Goal: Task Accomplishment & Management: Complete application form

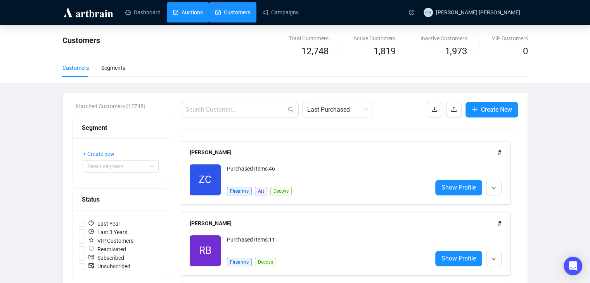
click at [203, 5] on link "Auctions" at bounding box center [188, 12] width 30 height 20
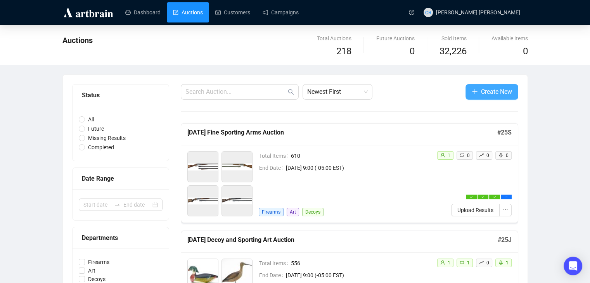
click at [470, 94] on button "Create New" at bounding box center [491, 92] width 53 height 16
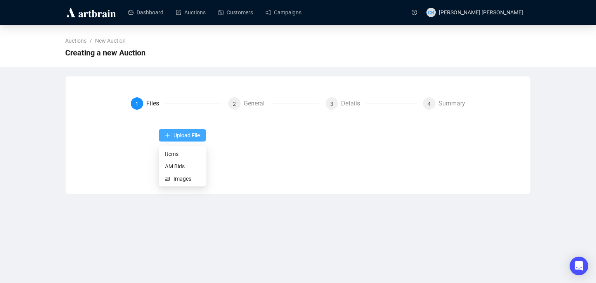
click at [196, 137] on span "Upload File" at bounding box center [186, 135] width 26 height 6
drag, startPoint x: 183, startPoint y: 180, endPoint x: 179, endPoint y: 208, distance: 27.9
click at [180, 208] on body "Dashboard Auctions Customers Campaigns CR Cooper Rossner Auctions / New Auction…" at bounding box center [298, 141] width 596 height 283
click at [179, 207] on div "Dashboard Auctions Customers Campaigns CR Cooper Rossner Auctions / New Auction…" at bounding box center [298, 141] width 596 height 283
click at [177, 154] on span "Items" at bounding box center [182, 154] width 35 height 9
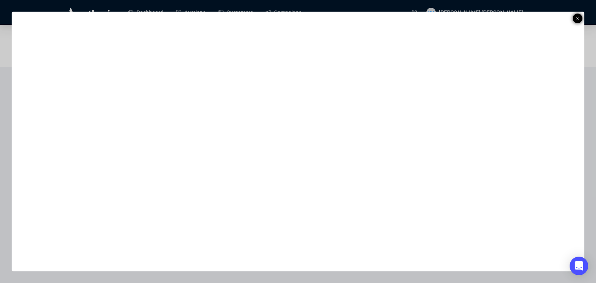
click at [577, 17] on icon at bounding box center [577, 18] width 4 height 9
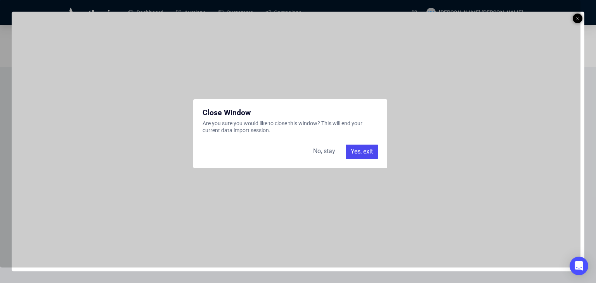
click at [357, 147] on div "Yes, exit" at bounding box center [361, 152] width 32 height 14
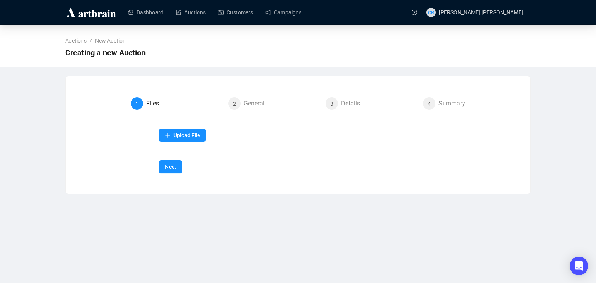
click at [237, 131] on div "Upload File" at bounding box center [298, 135] width 279 height 12
click at [192, 135] on span "Upload File" at bounding box center [186, 135] width 26 height 6
click at [186, 154] on span "Items" at bounding box center [182, 154] width 35 height 9
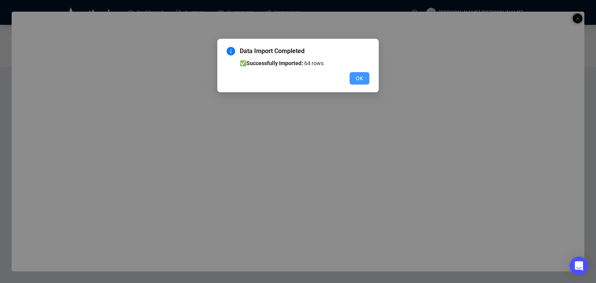
click at [363, 81] on span "OK" at bounding box center [359, 78] width 7 height 9
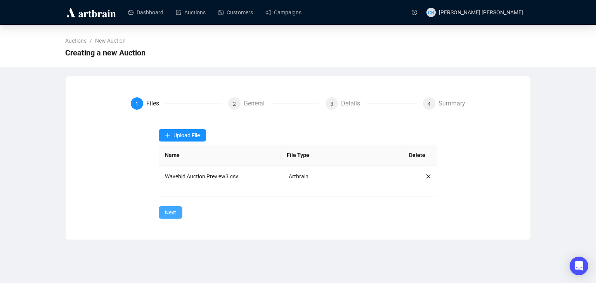
click at [177, 209] on button "Next" at bounding box center [171, 212] width 24 height 12
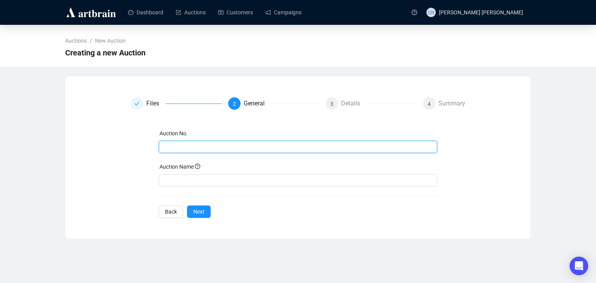
click at [178, 150] on input "text" at bounding box center [297, 147] width 268 height 9
click at [178, 152] on span "weekly9.18.25" at bounding box center [298, 147] width 279 height 12
type input "weekly9.18.25"
click at [178, 152] on span "weekly9.18.25" at bounding box center [298, 147] width 279 height 12
click at [178, 151] on input "weekly9.18.25" at bounding box center [297, 147] width 268 height 9
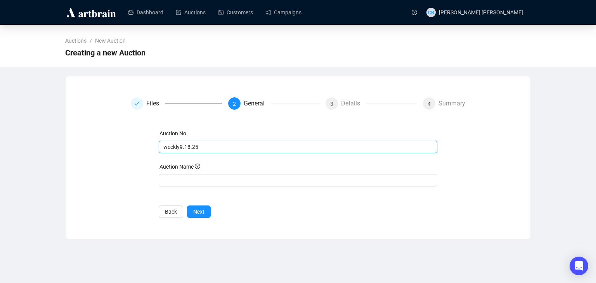
click at [178, 150] on input "weekly9.18.25" at bounding box center [297, 147] width 268 height 9
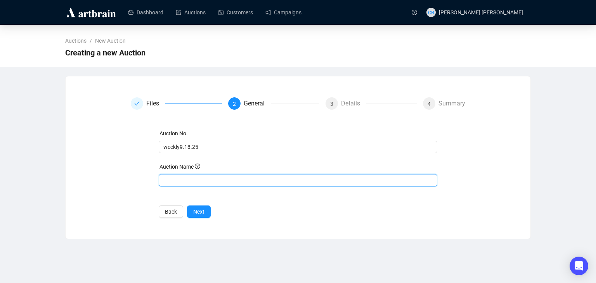
click at [175, 181] on input "text" at bounding box center [298, 180] width 279 height 12
paste input "weekly9.18.25"
type input "weekly9.18.25"
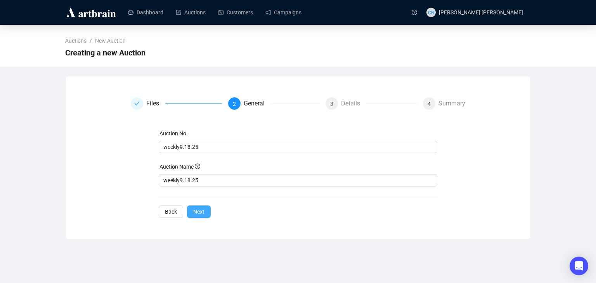
click at [198, 213] on span "Next" at bounding box center [198, 211] width 11 height 9
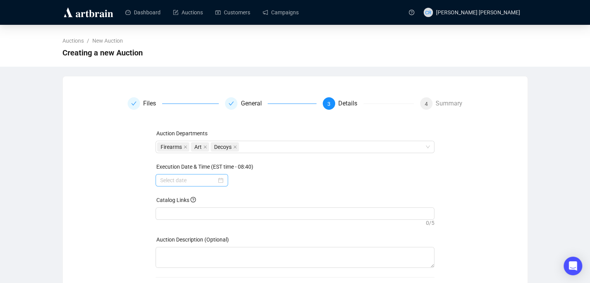
click at [162, 184] on div at bounding box center [191, 180] width 73 height 12
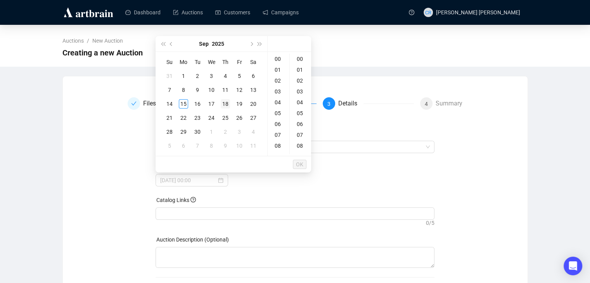
click at [225, 107] on div "18" at bounding box center [225, 103] width 9 height 9
click at [273, 147] on div "19" at bounding box center [278, 148] width 19 height 11
type input "2025-09-18 19:00"
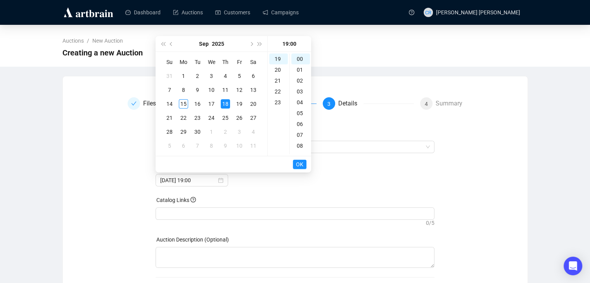
click at [301, 164] on span "OK" at bounding box center [299, 164] width 7 height 15
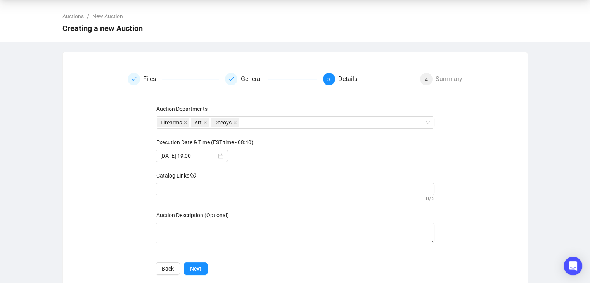
scroll to position [38, 0]
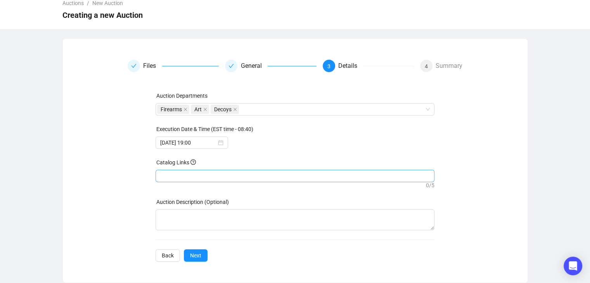
click at [257, 174] on div at bounding box center [295, 176] width 276 height 11
drag, startPoint x: 254, startPoint y: 172, endPoint x: 107, endPoint y: 140, distance: 150.9
click at [107, 140] on div "Files General 3 Details 4 Summary Auction Departments Firearms Art Decoys Execu…" at bounding box center [295, 161] width 446 height 202
drag, startPoint x: 166, startPoint y: 177, endPoint x: 173, endPoint y: 162, distance: 16.5
click at [166, 177] on div at bounding box center [295, 176] width 276 height 11
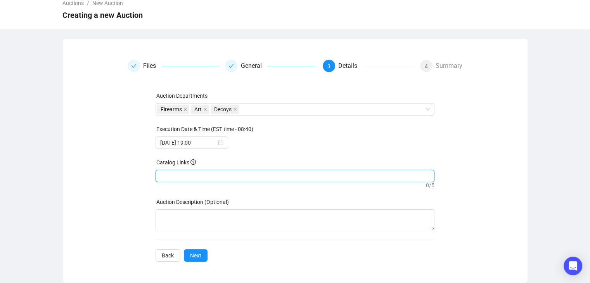
paste input "[URL][DOMAIN_NAME]"
type input "[URL][DOMAIN_NAME]"
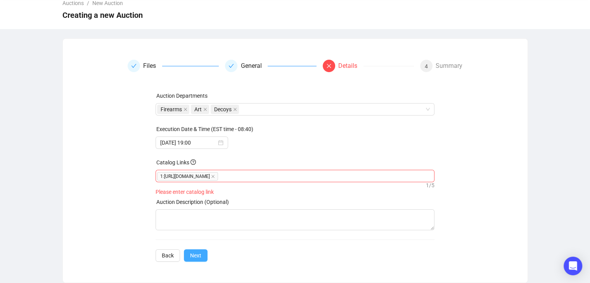
click at [186, 255] on button "Next" at bounding box center [196, 255] width 24 height 12
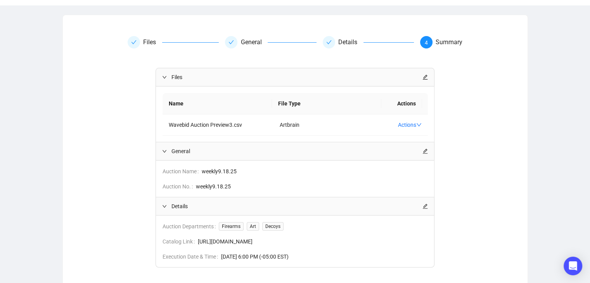
scroll to position [107, 0]
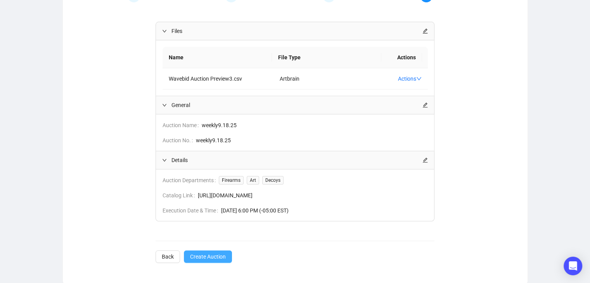
click at [205, 256] on span "Create Auction" at bounding box center [208, 256] width 36 height 9
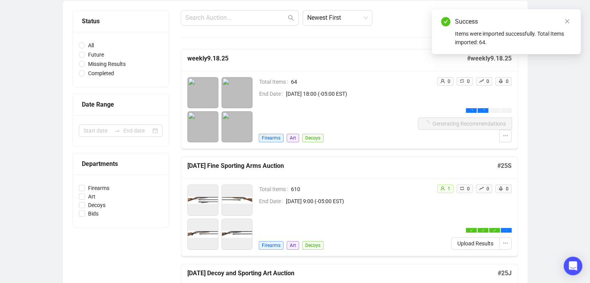
scroll to position [69, 0]
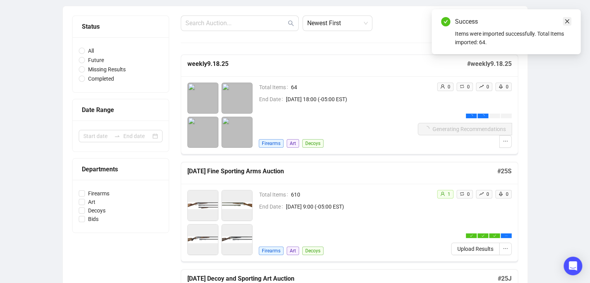
click at [571, 25] on link "Close" at bounding box center [567, 21] width 9 height 9
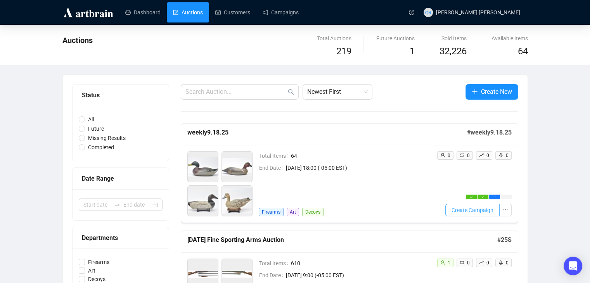
click at [462, 211] on span "Create Campaign" at bounding box center [472, 210] width 42 height 9
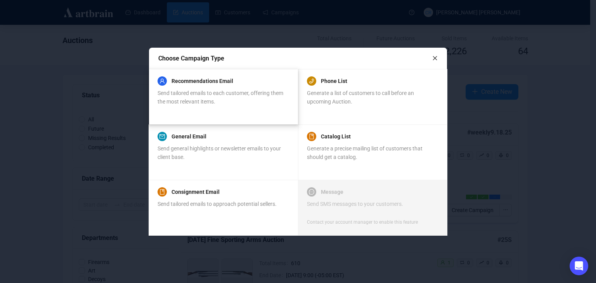
click at [223, 96] on span "Send tailored emails to each customer, offering them the most relevant items." at bounding box center [220, 97] width 126 height 15
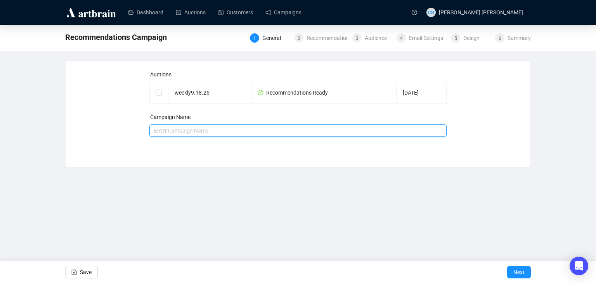
click at [200, 126] on input "text" at bounding box center [297, 130] width 297 height 12
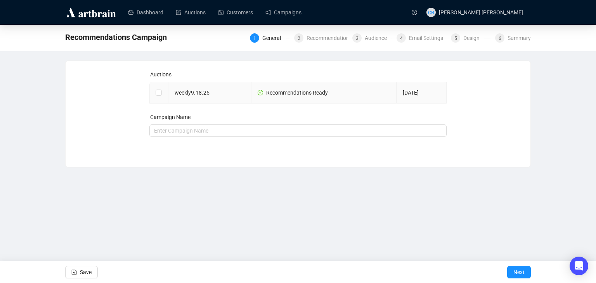
click at [157, 87] on td at bounding box center [159, 92] width 19 height 21
click at [159, 92] on input "checkbox" at bounding box center [157, 92] width 5 height 5
checkbox input "true"
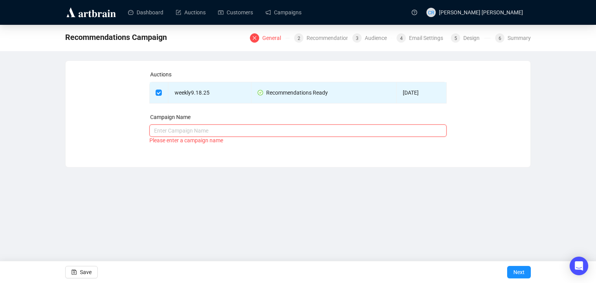
click at [187, 128] on input "text" at bounding box center [297, 130] width 297 height 12
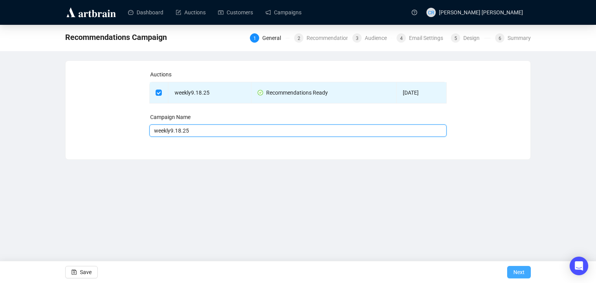
type input "weekly9.18.25"
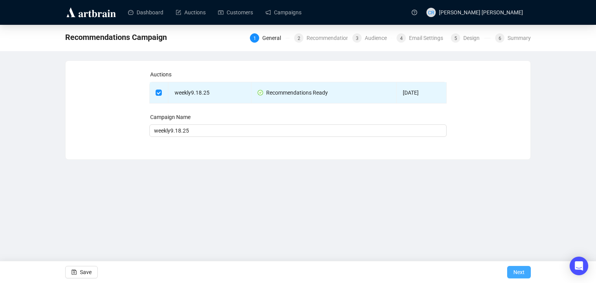
click at [509, 271] on button "Next" at bounding box center [519, 272] width 24 height 12
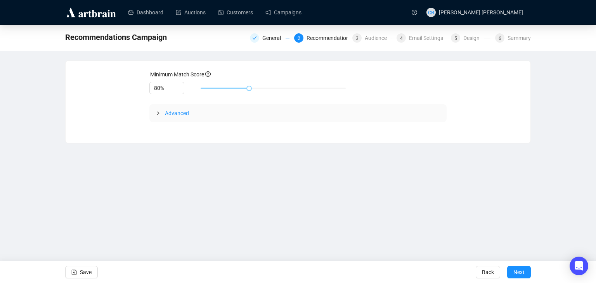
drag, startPoint x: 180, startPoint y: 104, endPoint x: 180, endPoint y: 108, distance: 4.3
click at [180, 105] on form "Minimum Match Score 80% Advanced Save Back Next" at bounding box center [297, 96] width 297 height 52
click at [180, 110] on span "Advanced" at bounding box center [177, 113] width 24 height 6
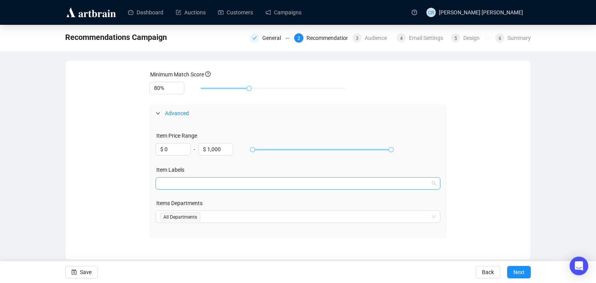
click at [423, 186] on div at bounding box center [294, 183] width 274 height 11
click at [423, 216] on div at bounding box center [294, 216] width 274 height 11
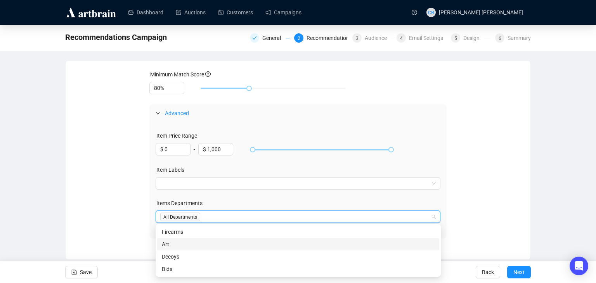
click at [504, 187] on div "Minimum Match Score 80% Advanced Item Price Range $ 0 - $ 1,000 Item Labels Ite…" at bounding box center [298, 154] width 446 height 168
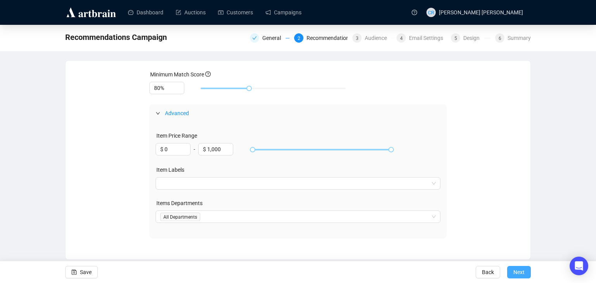
click at [518, 272] on span "Next" at bounding box center [518, 272] width 11 height 22
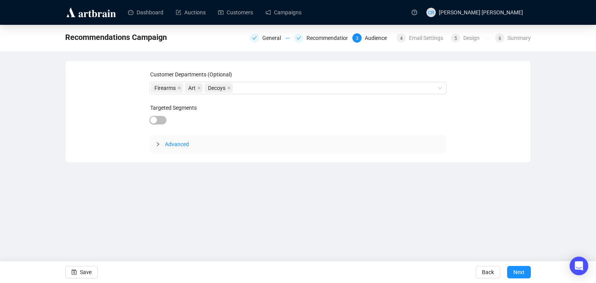
click at [168, 142] on span "Advanced" at bounding box center [177, 144] width 24 height 6
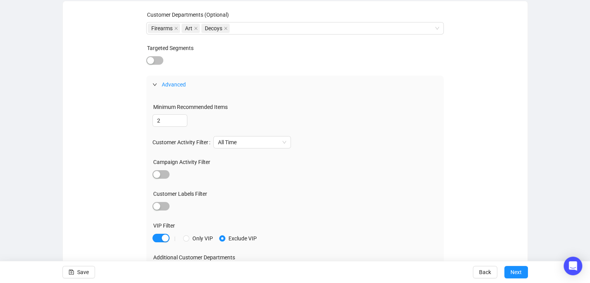
scroll to position [77, 0]
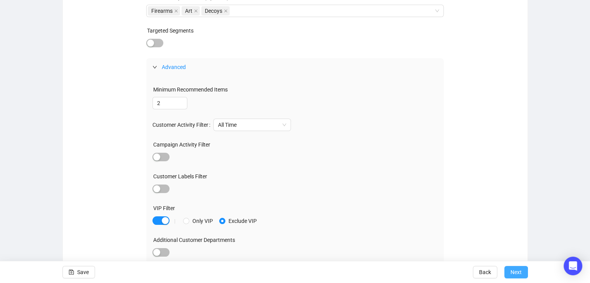
click at [518, 270] on span "Next" at bounding box center [515, 272] width 11 height 22
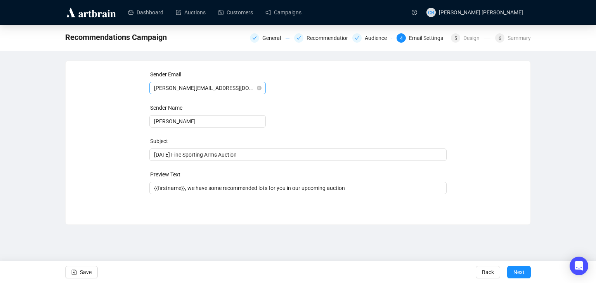
click at [188, 88] on span "[PERSON_NAME][EMAIL_ADDRESS][DOMAIN_NAME]" at bounding box center [207, 88] width 107 height 12
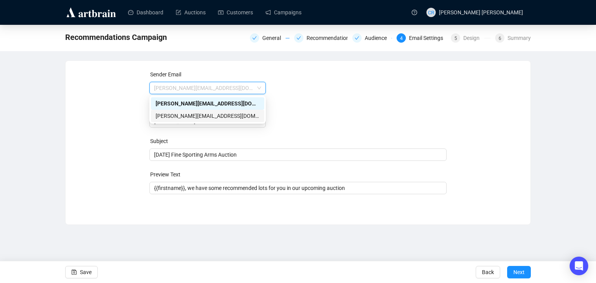
click at [195, 119] on div "[PERSON_NAME][EMAIL_ADDRESS][DOMAIN_NAME]" at bounding box center [207, 116] width 104 height 9
type input "[PERSON_NAME] [PERSON_NAME]"
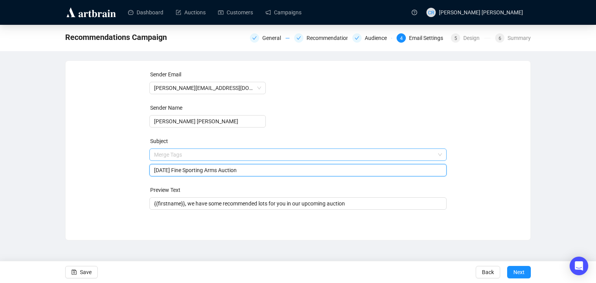
click at [235, 156] on span "Merge Tags [DATE] Fine Sporting Arms Auction" at bounding box center [297, 163] width 297 height 22
click at [235, 155] on input "search" at bounding box center [294, 155] width 281 height 12
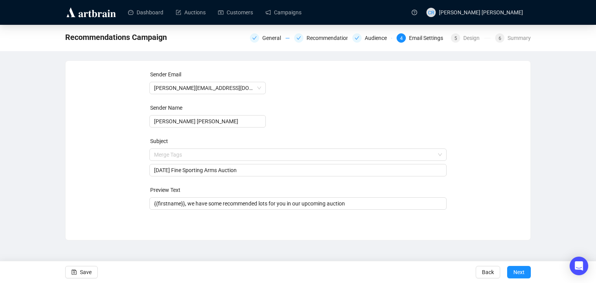
click at [332, 120] on form "Sender Email [PERSON_NAME][EMAIL_ADDRESS][DOMAIN_NAME] Sender Name [PERSON_NAME…" at bounding box center [297, 140] width 297 height 140
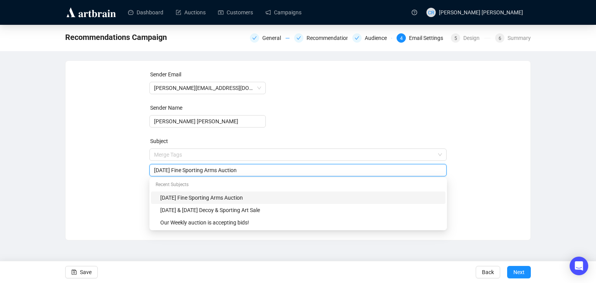
drag, startPoint x: 310, startPoint y: 168, endPoint x: 128, endPoint y: 165, distance: 182.3
click at [128, 166] on div "Sender Email [PERSON_NAME][EMAIL_ADDRESS][DOMAIN_NAME] Sender Name [PERSON_NAME…" at bounding box center [298, 144] width 446 height 149
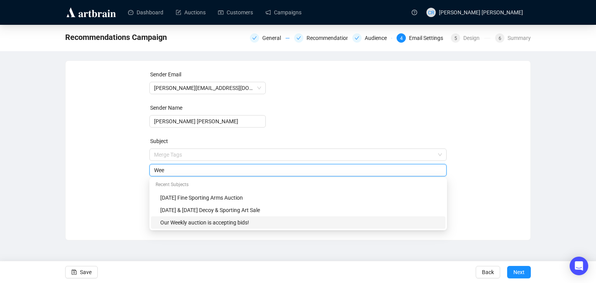
click at [189, 224] on div "Our Weekly auction is accepting bids!" at bounding box center [300, 222] width 280 height 9
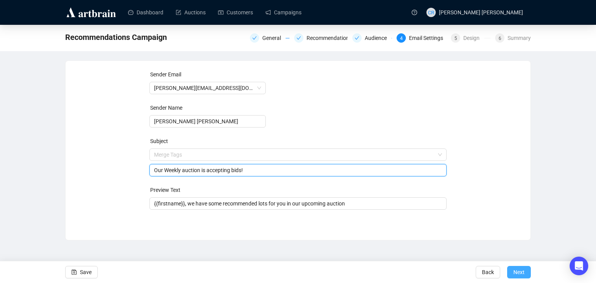
type input "Our Weekly auction is accepting bids!"
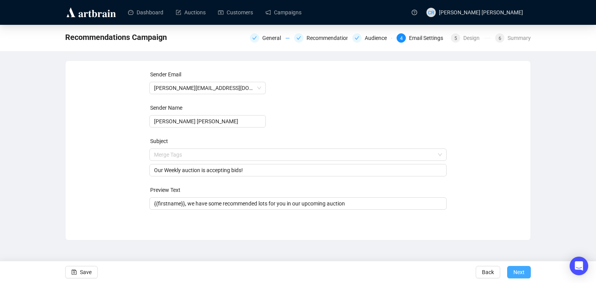
click at [515, 276] on span "Next" at bounding box center [518, 272] width 11 height 22
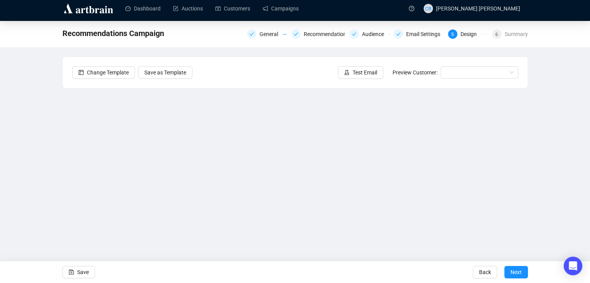
scroll to position [5, 0]
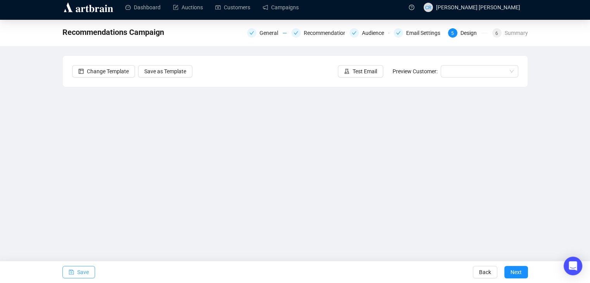
click at [67, 269] on button "Save" at bounding box center [78, 272] width 33 height 12
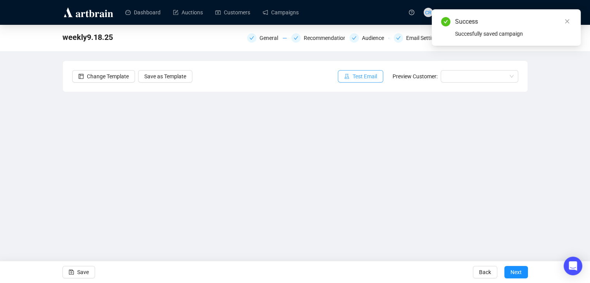
click at [349, 78] on icon "experiment" at bounding box center [346, 76] width 5 height 5
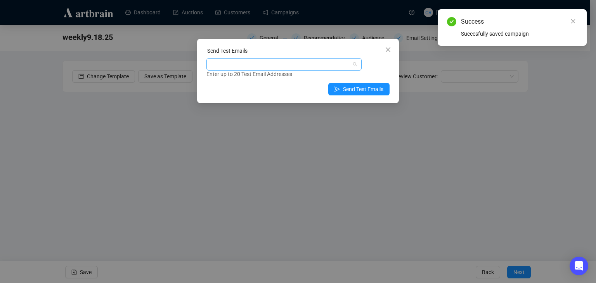
click at [288, 67] on div at bounding box center [280, 64] width 144 height 11
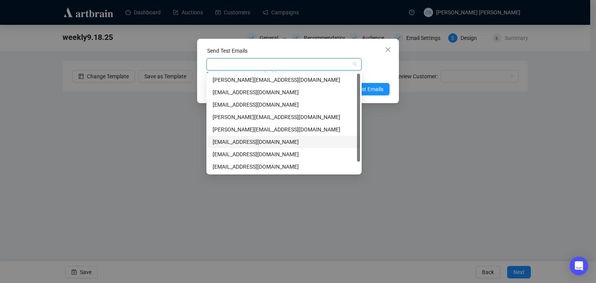
click at [243, 142] on div "[EMAIL_ADDRESS][DOMAIN_NAME]" at bounding box center [283, 142] width 143 height 9
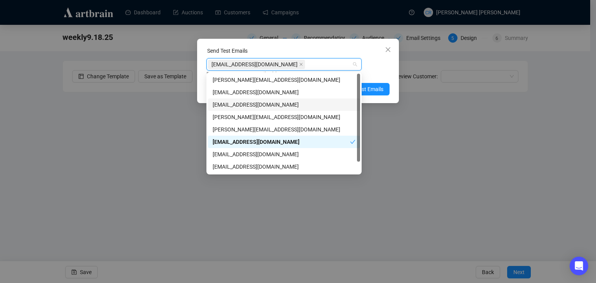
click at [369, 69] on div "[EMAIL_ADDRESS][DOMAIN_NAME] Enter up to 20 Test Email Addresses" at bounding box center [297, 68] width 183 height 20
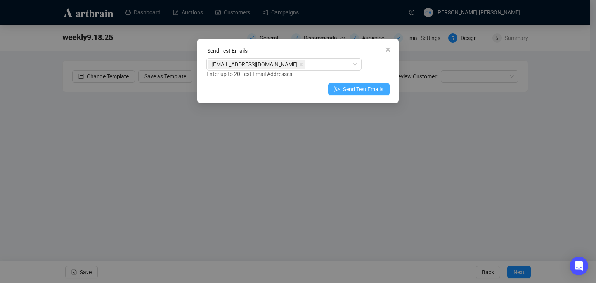
click at [365, 84] on button "Send Test Emails" at bounding box center [358, 89] width 61 height 12
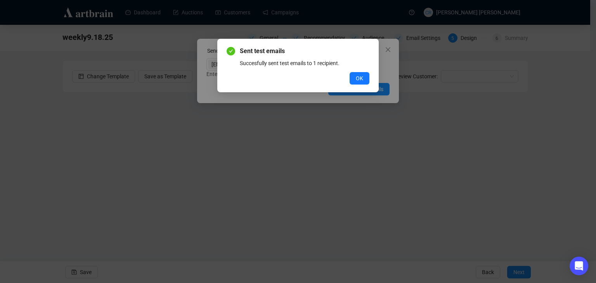
drag, startPoint x: 357, startPoint y: 81, endPoint x: 356, endPoint y: 76, distance: 5.3
click at [357, 81] on span "OK" at bounding box center [359, 78] width 7 height 9
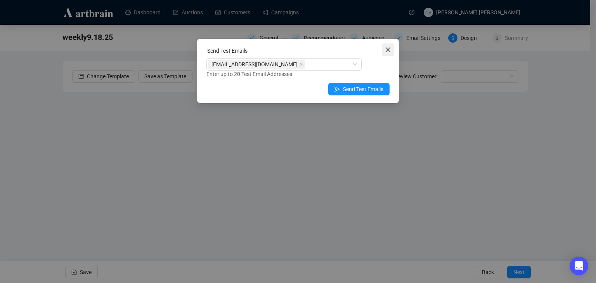
click at [383, 53] on button "Close" at bounding box center [388, 49] width 12 height 12
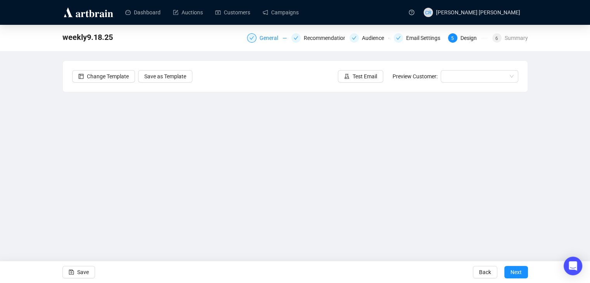
click at [274, 36] on div "General" at bounding box center [270, 37] width 23 height 9
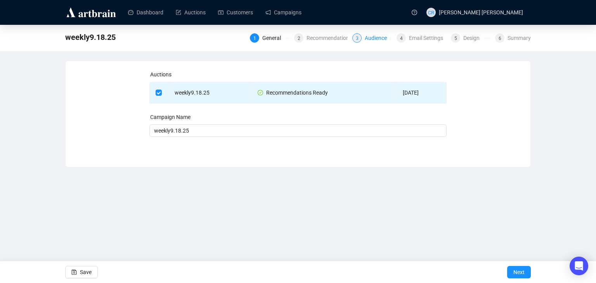
click at [368, 39] on div "Audience" at bounding box center [377, 37] width 27 height 9
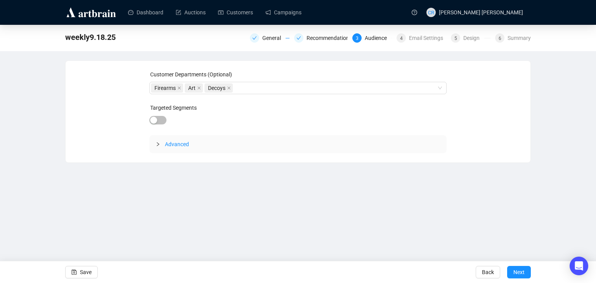
click at [167, 140] on span "Advanced" at bounding box center [303, 144] width 276 height 9
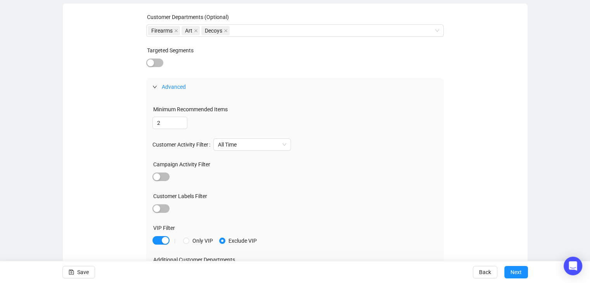
scroll to position [77, 0]
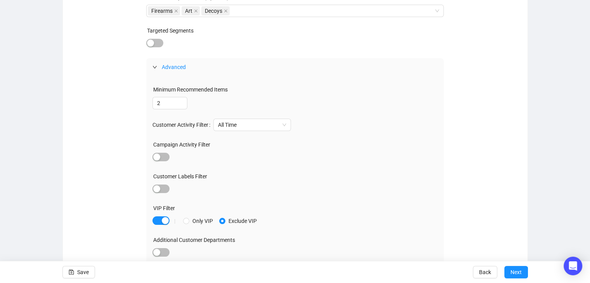
click at [161, 71] on div at bounding box center [156, 67] width 9 height 9
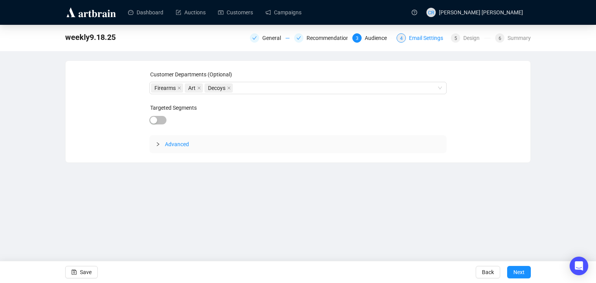
click at [426, 39] on div "Email Settings" at bounding box center [428, 37] width 39 height 9
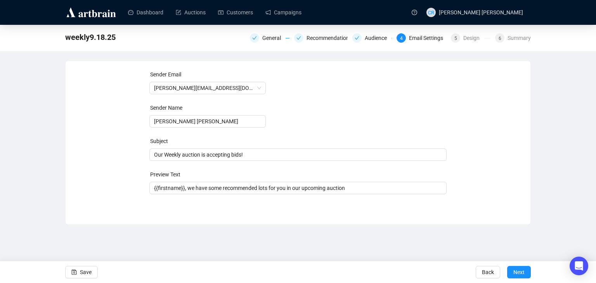
click at [468, 43] on div "weekly9.18.25 General Recommendations Audience 4 Email Settings 5 Design 6 Summ…" at bounding box center [297, 37] width 465 height 16
click at [468, 41] on div "Design" at bounding box center [473, 37] width 21 height 9
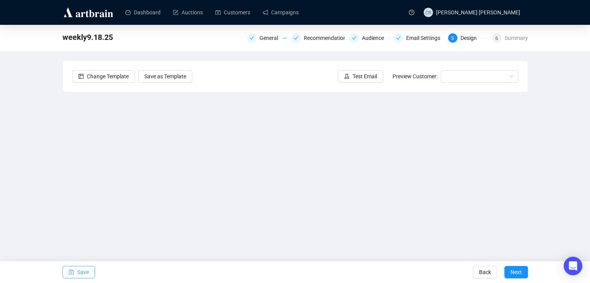
click at [83, 270] on span "Save" at bounding box center [83, 272] width 12 height 22
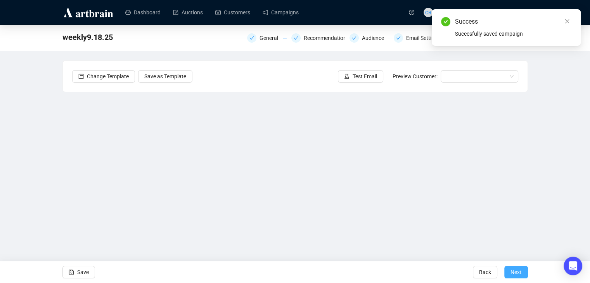
click at [519, 271] on span "Next" at bounding box center [515, 272] width 11 height 22
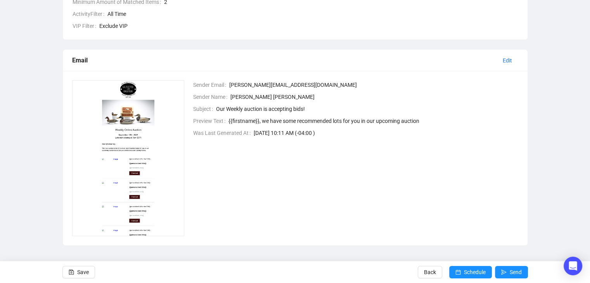
scroll to position [249, 0]
click at [136, 140] on img at bounding box center [128, 157] width 112 height 156
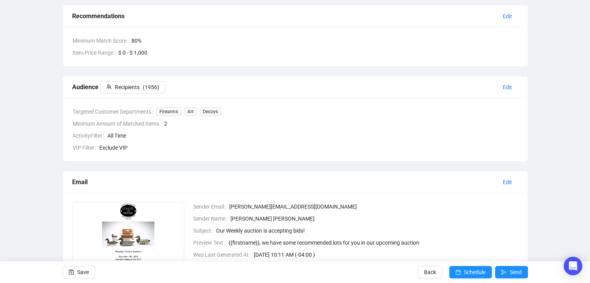
scroll to position [0, 0]
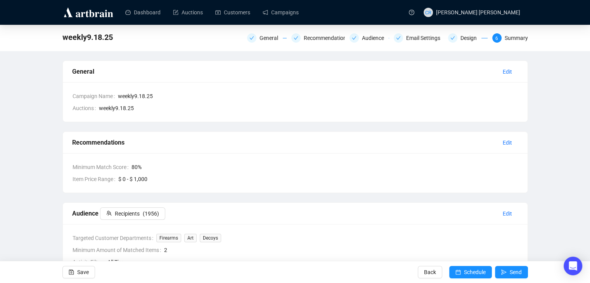
click at [462, 32] on div "General Recommendations Audience Email Settings Design 6 Summary" at bounding box center [387, 37] width 281 height 11
click at [459, 39] on div "Design" at bounding box center [468, 37] width 40 height 9
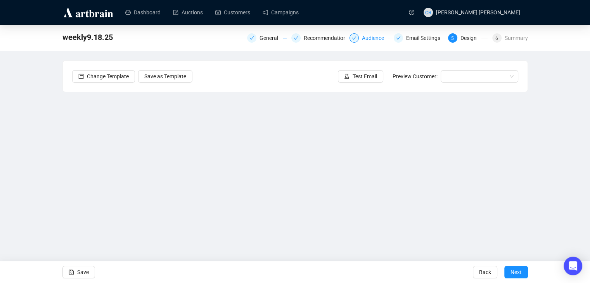
click at [377, 40] on div "Audience" at bounding box center [375, 37] width 27 height 9
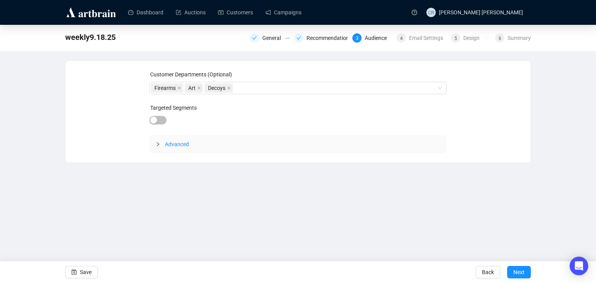
click at [153, 143] on div "Advanced" at bounding box center [297, 144] width 297 height 18
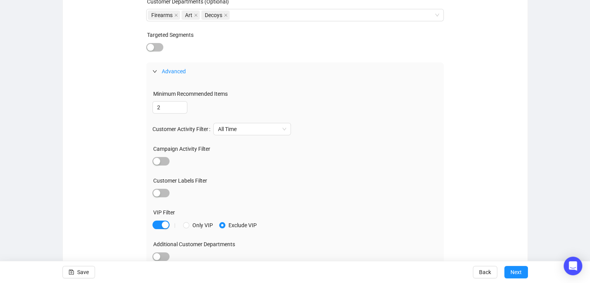
scroll to position [77, 0]
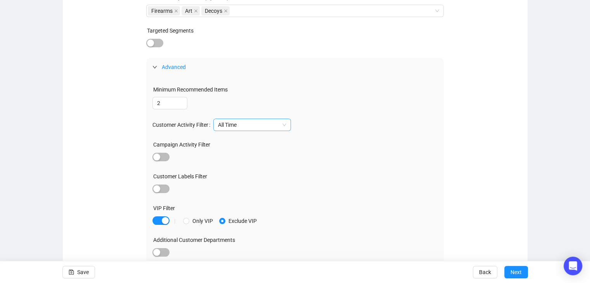
click at [233, 124] on span "All Time" at bounding box center [252, 125] width 68 height 12
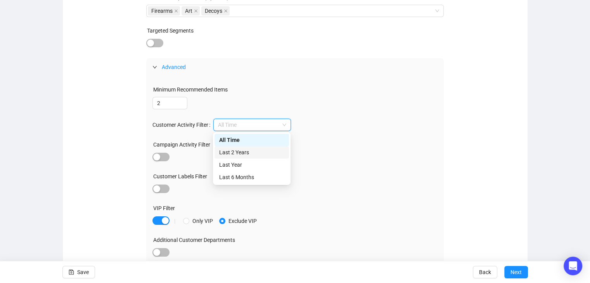
click at [245, 157] on div "Last 2 Years" at bounding box center [251, 152] width 74 height 12
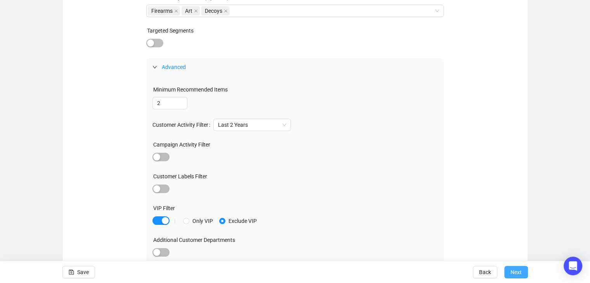
click at [515, 273] on span "Next" at bounding box center [515, 272] width 11 height 22
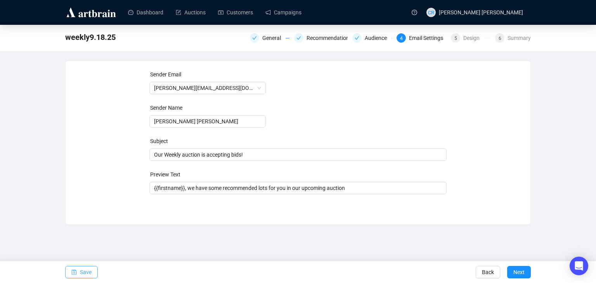
click at [68, 271] on button "Save" at bounding box center [81, 272] width 33 height 12
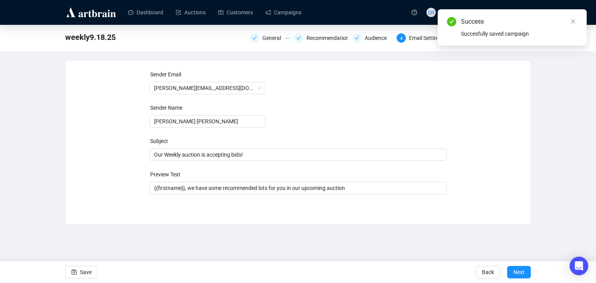
click at [533, 94] on div "weekly9.18.25 General Recommendations Audience 4 Email Settings 5 Design 6 Summ…" at bounding box center [298, 125] width 596 height 200
click at [517, 269] on span "Next" at bounding box center [518, 272] width 11 height 22
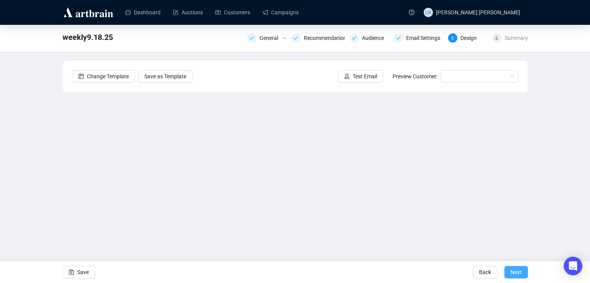
click at [518, 272] on span "Next" at bounding box center [515, 272] width 11 height 22
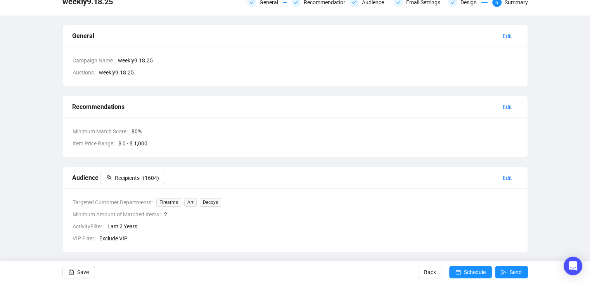
scroll to position [78, 0]
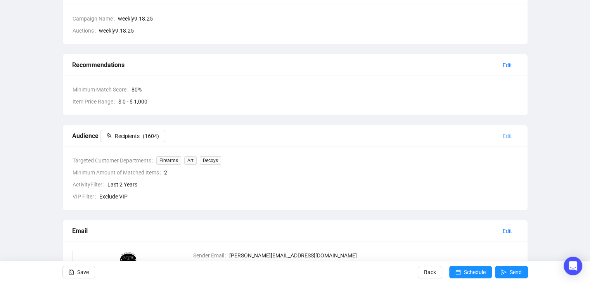
click at [505, 136] on span "Edit" at bounding box center [506, 136] width 9 height 9
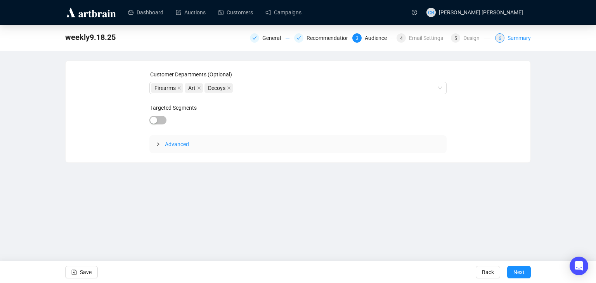
click at [505, 39] on div "6 Summary" at bounding box center [513, 37] width 36 height 9
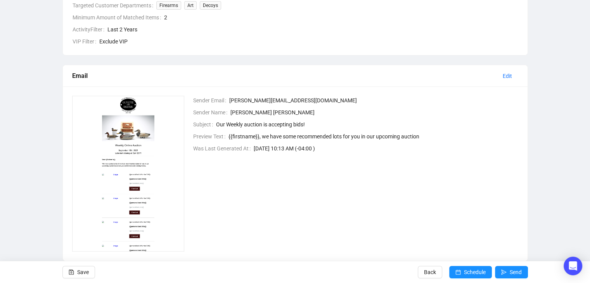
scroll to position [249, 0]
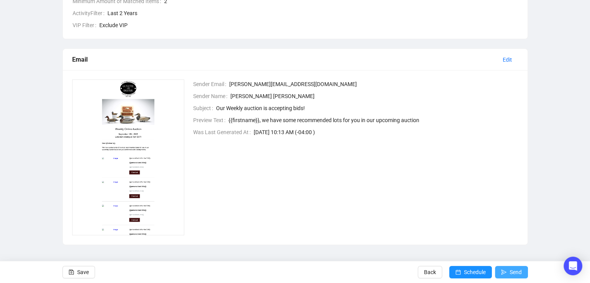
click at [510, 270] on span "Send" at bounding box center [515, 272] width 12 height 22
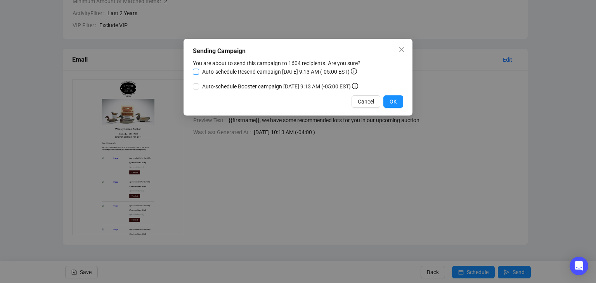
click at [259, 71] on span "Auto-schedule Resend campaign [DATE] 9:13 AM (-05:00 EST)" at bounding box center [279, 71] width 161 height 9
click at [199, 71] on input "Auto-schedule Resend campaign [DATE] 9:13 AM (-05:00 EST)" at bounding box center [196, 72] width 6 height 6
checkbox input "true"
click at [401, 51] on icon "close" at bounding box center [401, 50] width 6 height 6
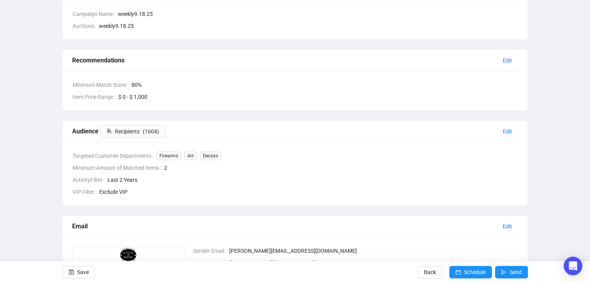
scroll to position [16, 0]
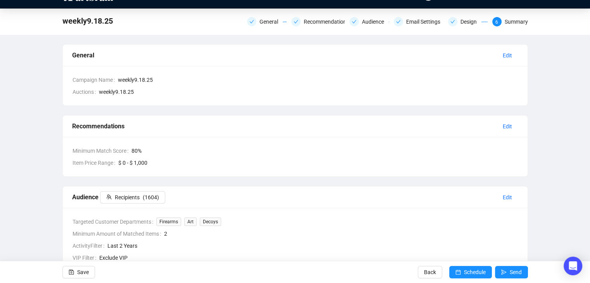
click at [461, 18] on div "Design" at bounding box center [470, 21] width 21 height 9
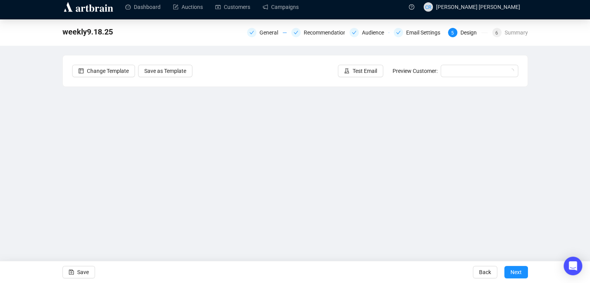
scroll to position [5, 0]
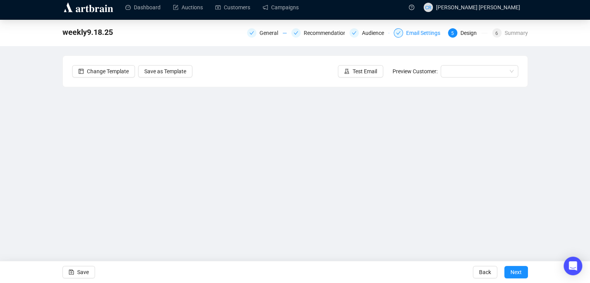
click at [413, 30] on div "Email Settings" at bounding box center [425, 32] width 39 height 9
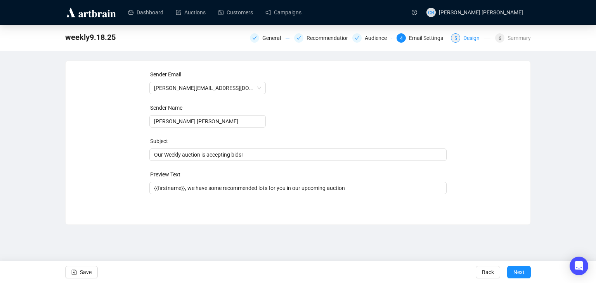
click at [459, 38] on div "5" at bounding box center [455, 37] width 9 height 9
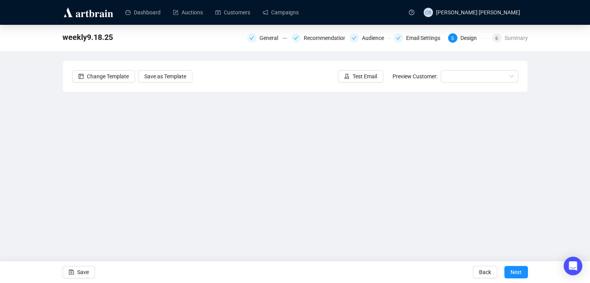
drag, startPoint x: 506, startPoint y: 271, endPoint x: 496, endPoint y: 281, distance: 14.3
click at [506, 272] on button "Next" at bounding box center [516, 272] width 24 height 12
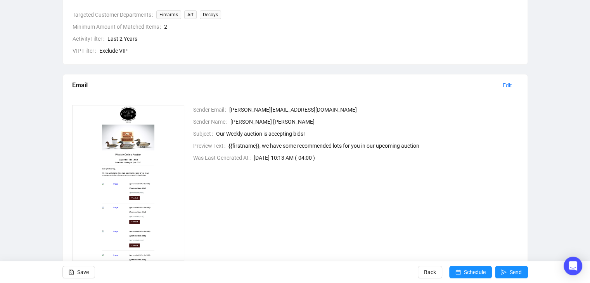
scroll to position [249, 0]
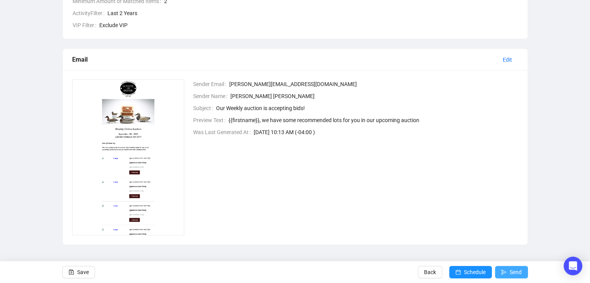
click at [513, 273] on span "Send" at bounding box center [515, 272] width 12 height 22
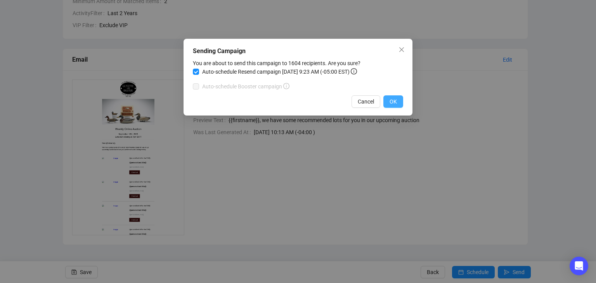
click at [396, 103] on span "OK" at bounding box center [392, 101] width 7 height 9
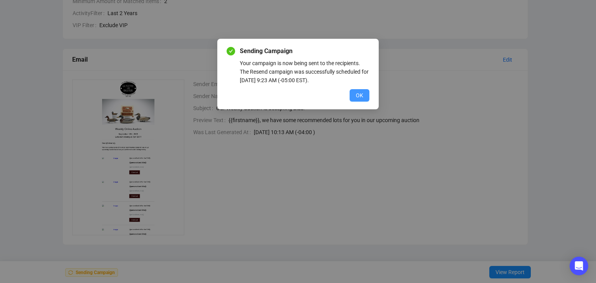
click at [356, 96] on span "OK" at bounding box center [359, 95] width 7 height 9
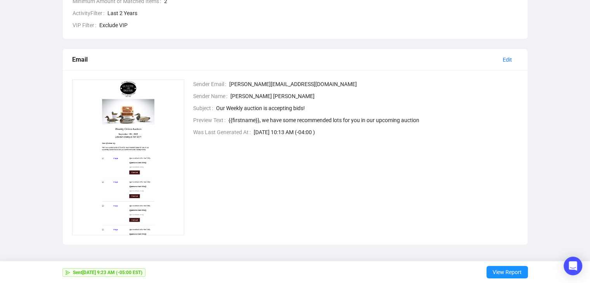
click at [327, 81] on span "[PERSON_NAME][EMAIL_ADDRESS][DOMAIN_NAME]" at bounding box center [373, 84] width 289 height 9
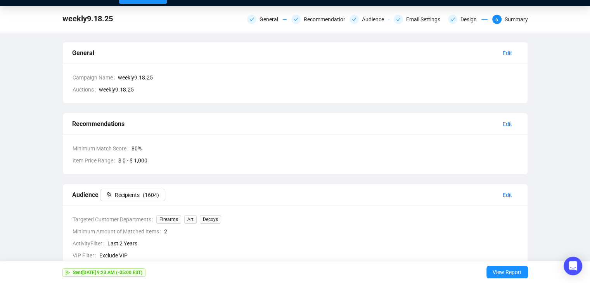
scroll to position [0, 0]
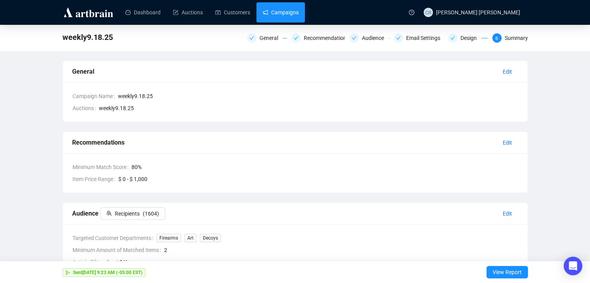
click at [275, 13] on link "Campaigns" at bounding box center [280, 12] width 36 height 20
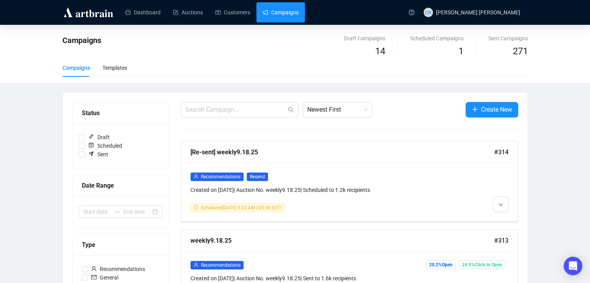
click at [463, 176] on div at bounding box center [468, 192] width 81 height 40
click at [506, 206] on button "button" at bounding box center [501, 205] width 16 height 16
click at [227, 174] on span "Recommendations" at bounding box center [221, 176] width 40 height 5
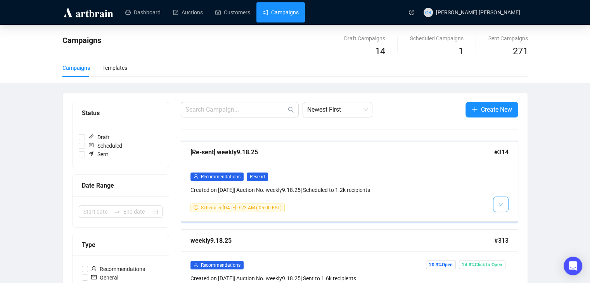
click at [493, 197] on button "button" at bounding box center [501, 205] width 16 height 16
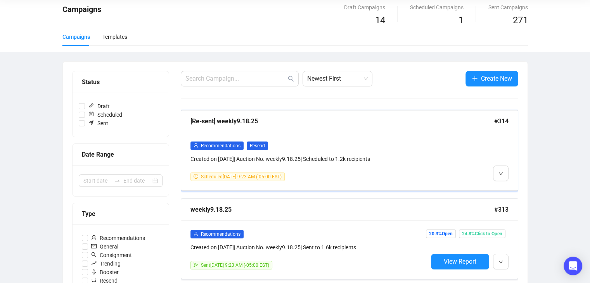
scroll to position [78, 0]
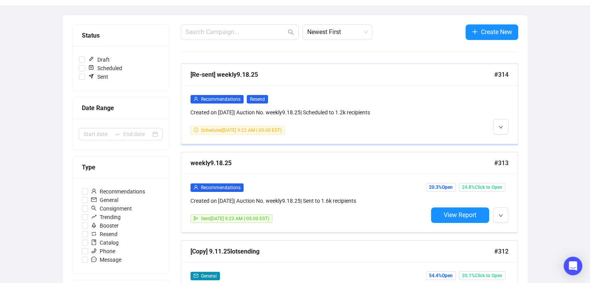
drag, startPoint x: 480, startPoint y: 92, endPoint x: 448, endPoint y: 69, distance: 39.6
click at [448, 69] on div "[Re-sent] weekly9.18.25 #314" at bounding box center [349, 75] width 337 height 22
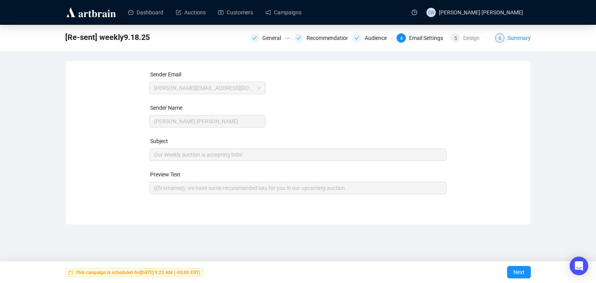
click at [498, 39] on div "6" at bounding box center [499, 37] width 9 height 9
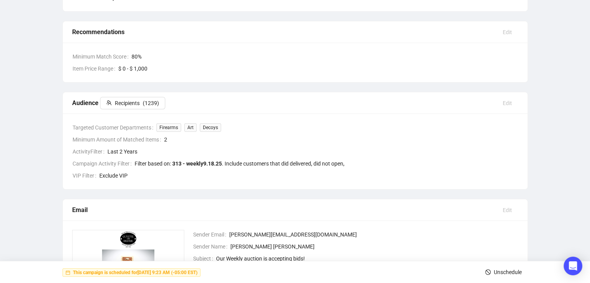
scroll to position [116, 0]
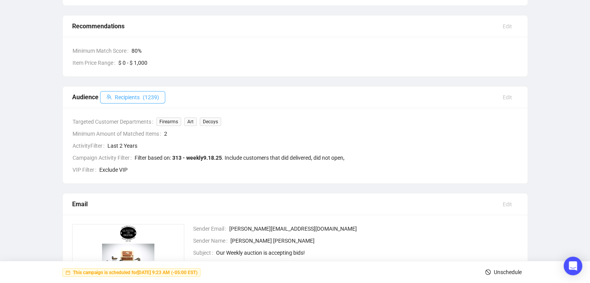
click at [126, 99] on span "Recipients" at bounding box center [127, 97] width 25 height 9
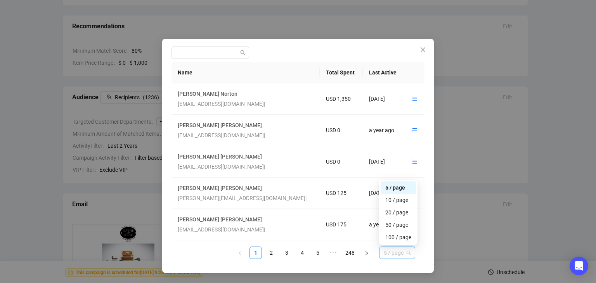
click at [394, 255] on span "5 / page" at bounding box center [396, 253] width 27 height 12
click at [397, 235] on div "100 / page" at bounding box center [398, 237] width 26 height 9
click at [409, 249] on span "5 / page" at bounding box center [396, 253] width 27 height 12
click at [391, 237] on div "100 / page" at bounding box center [398, 237] width 26 height 9
click at [364, 264] on div "Name Total Spent Last Active [PERSON_NAME] [EMAIL_ADDRESS][DOMAIN_NAME] | USD 1…" at bounding box center [297, 163] width 253 height 203
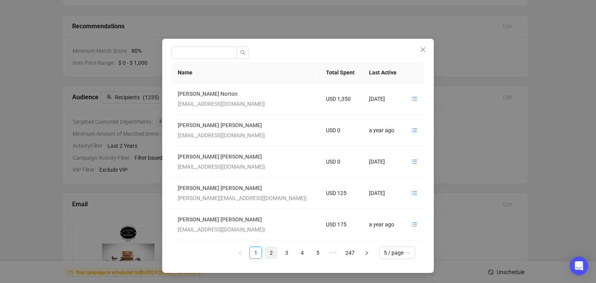
click at [276, 254] on link "2" at bounding box center [271, 253] width 12 height 12
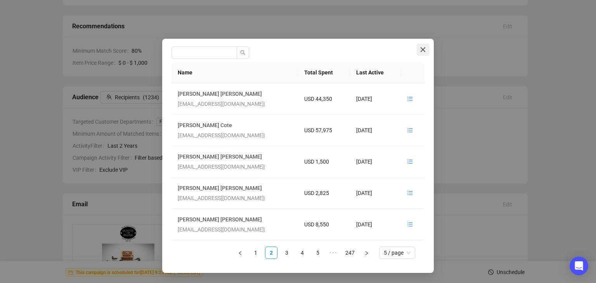
click at [419, 55] on button "Close" at bounding box center [422, 49] width 12 height 12
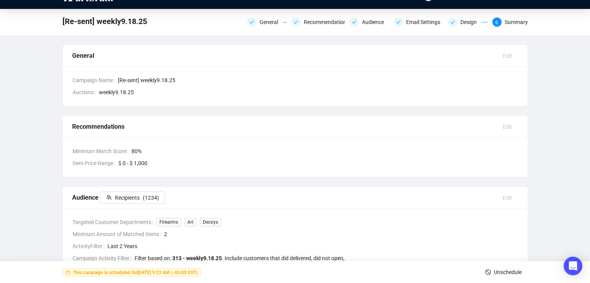
scroll to position [0, 0]
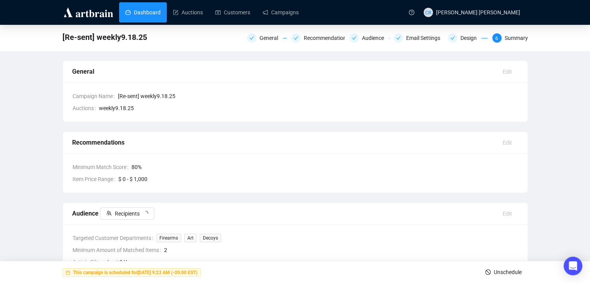
click at [155, 16] on link "Dashboard" at bounding box center [142, 12] width 35 height 20
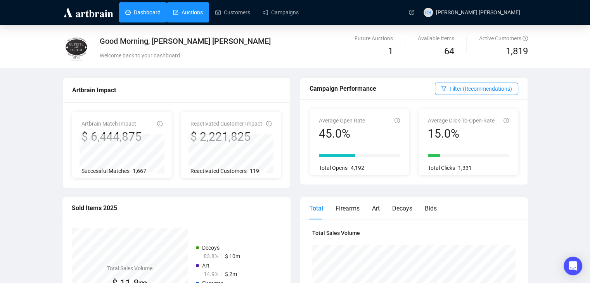
click at [186, 18] on link "Auctions" at bounding box center [188, 12] width 30 height 20
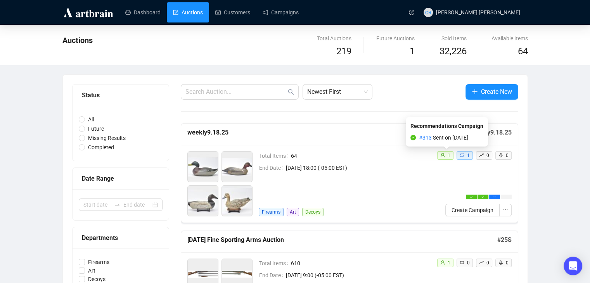
click at [449, 153] on span "1" at bounding box center [448, 155] width 3 height 5
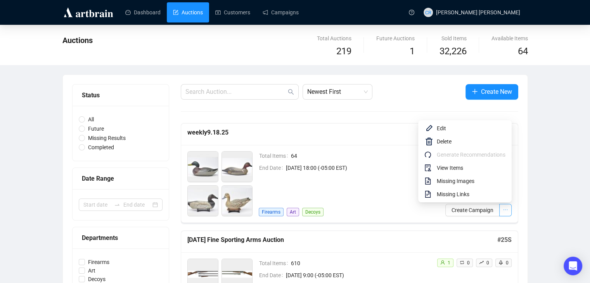
click at [502, 210] on icon "ellipsis" at bounding box center [504, 209] width 5 height 5
click at [475, 164] on span "View Items" at bounding box center [471, 168] width 69 height 9
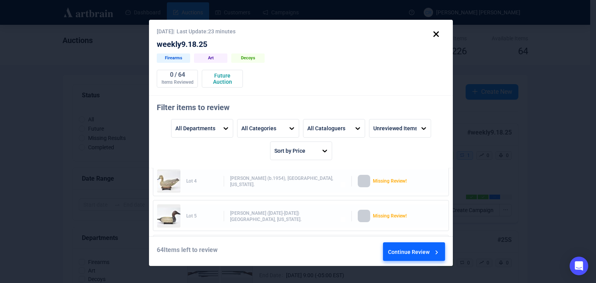
scroll to position [116, 0]
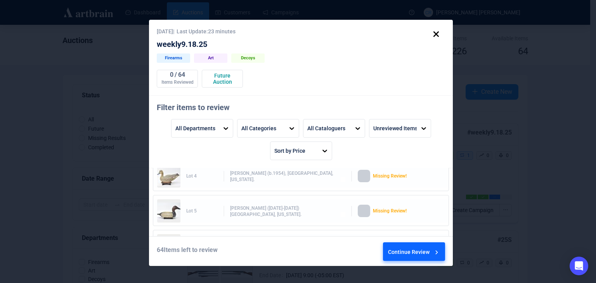
click at [379, 178] on div "Missing Review!" at bounding box center [401, 176] width 57 height 12
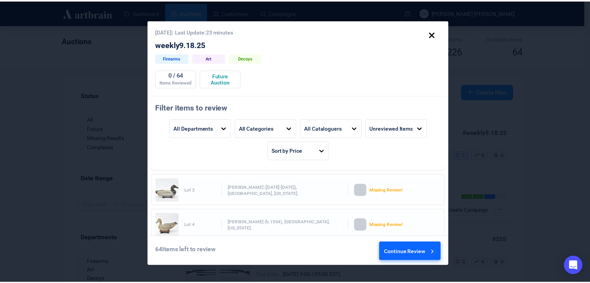
scroll to position [78, 0]
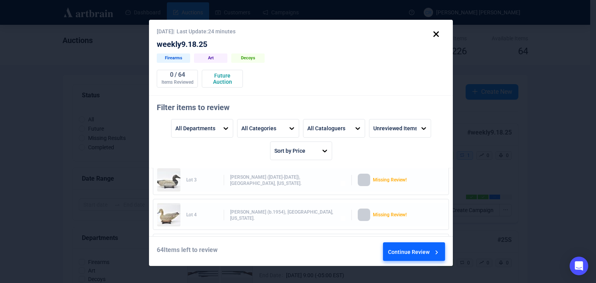
click at [433, 31] on icon at bounding box center [435, 33] width 5 height 5
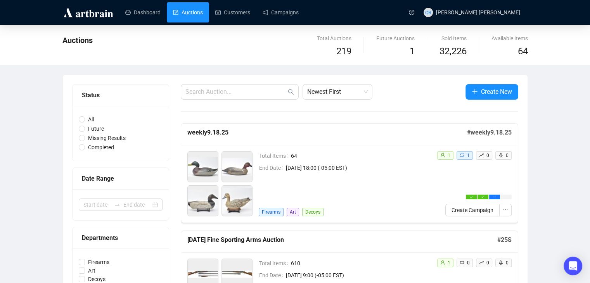
click at [96, 14] on img at bounding box center [88, 12] width 52 height 12
